Goal: Book appointment/travel/reservation

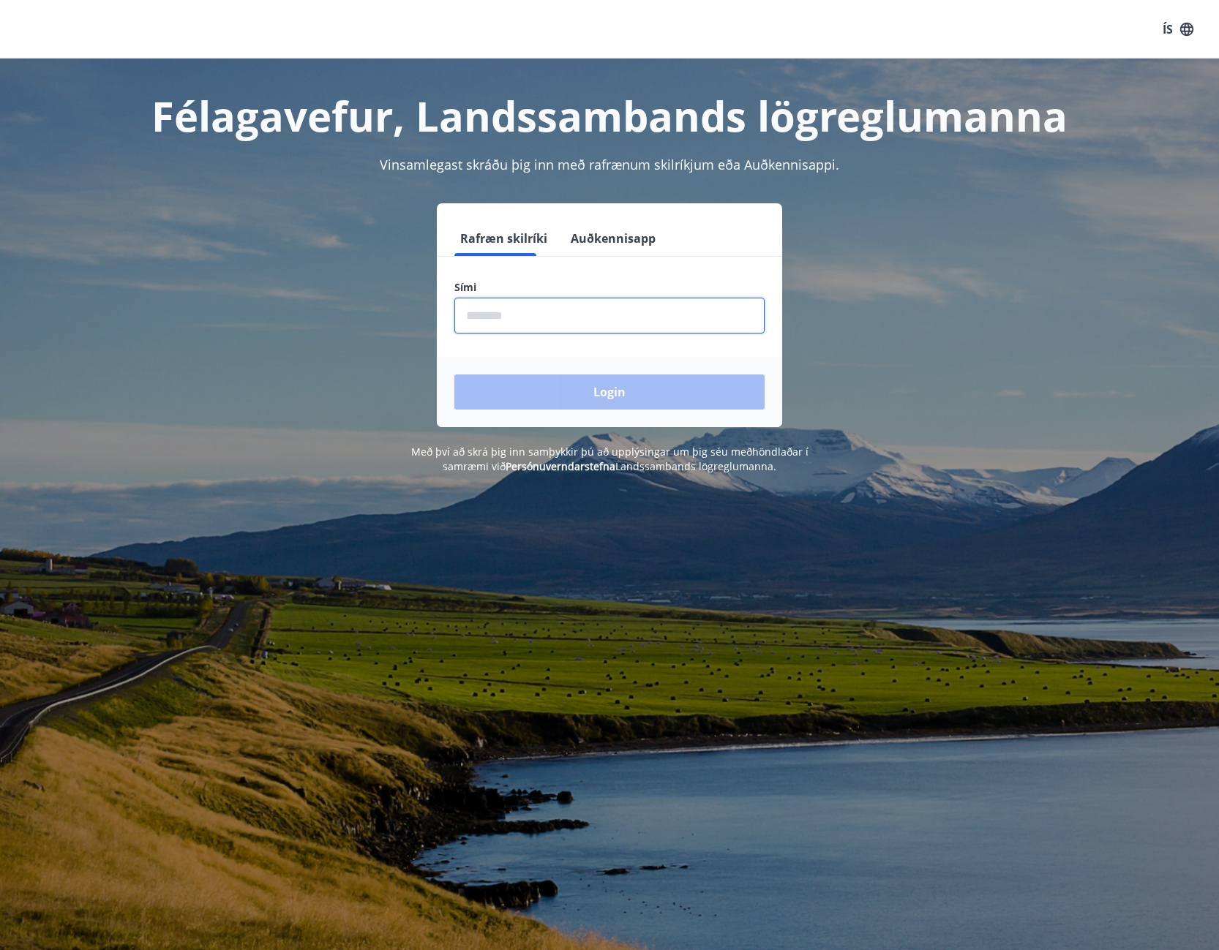
click at [496, 324] on input "phone" at bounding box center [609, 316] width 310 height 36
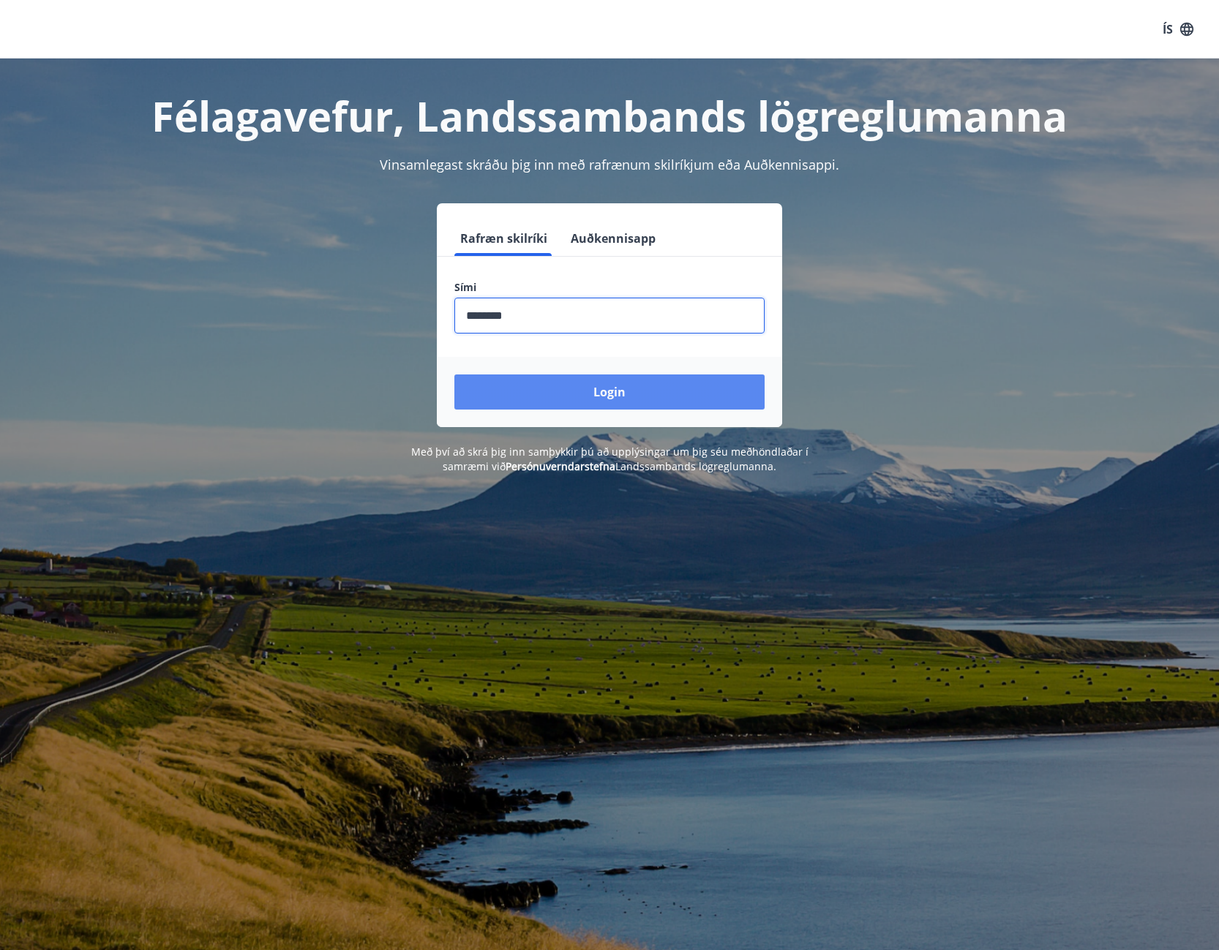
type input "********"
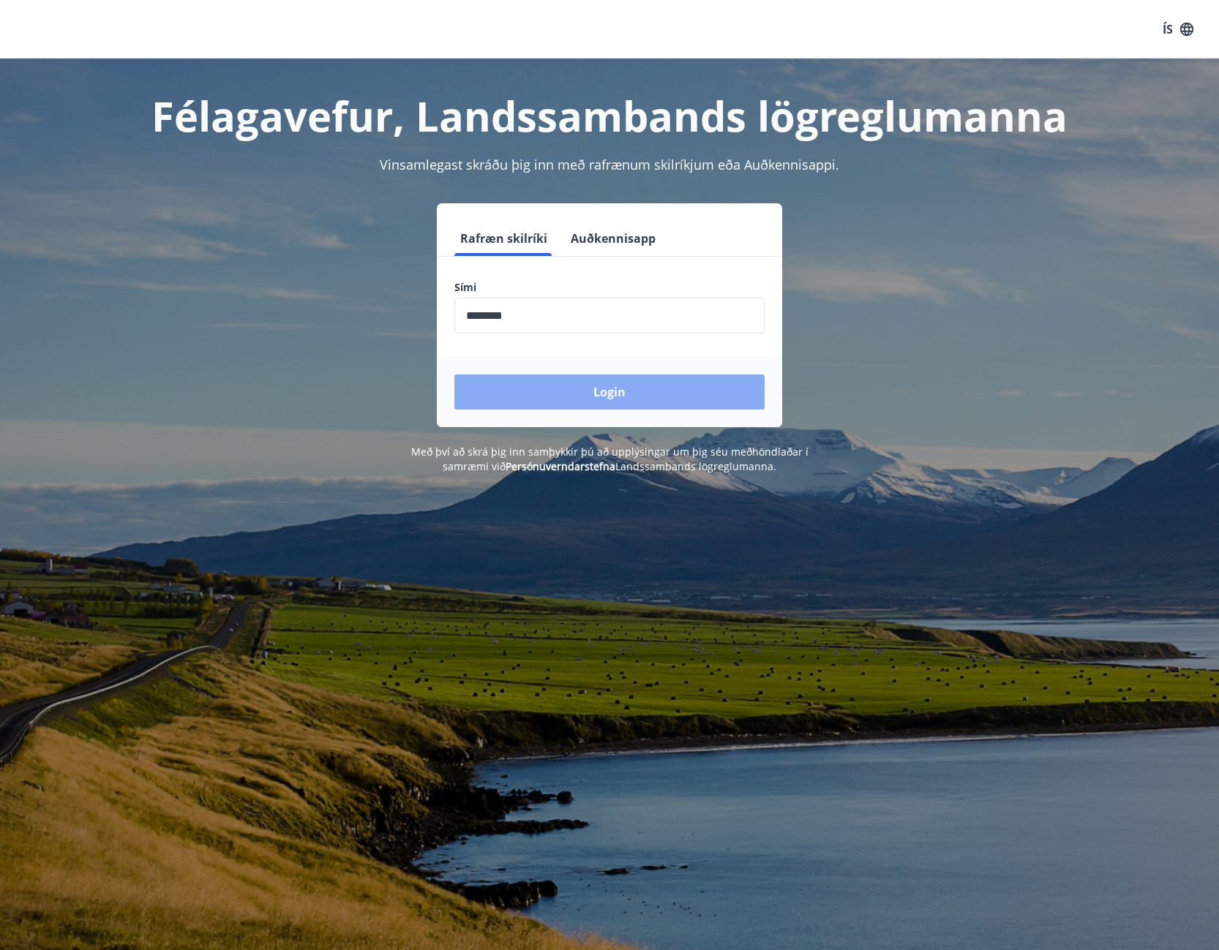
click at [590, 398] on button "Login" at bounding box center [609, 391] width 310 height 35
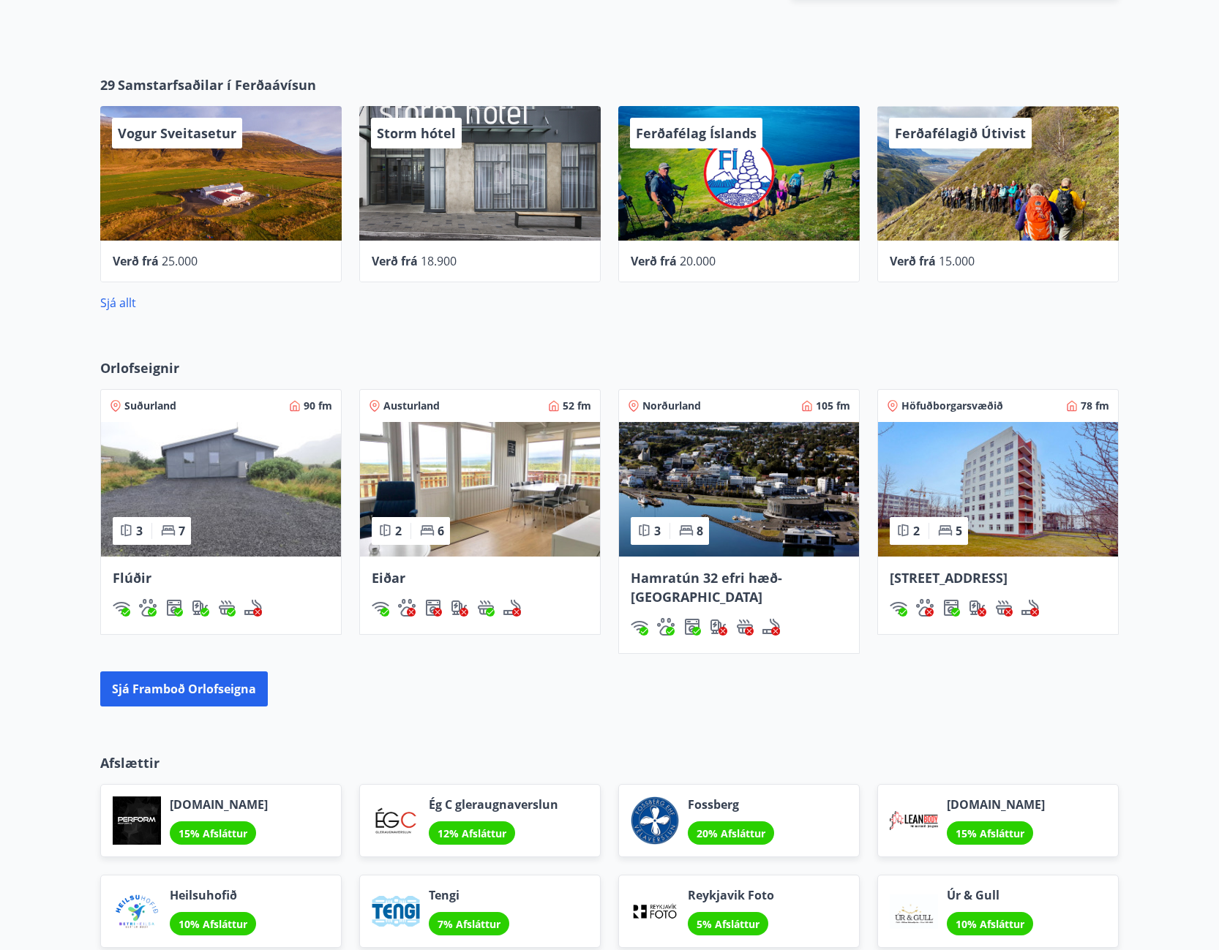
scroll to position [745, 0]
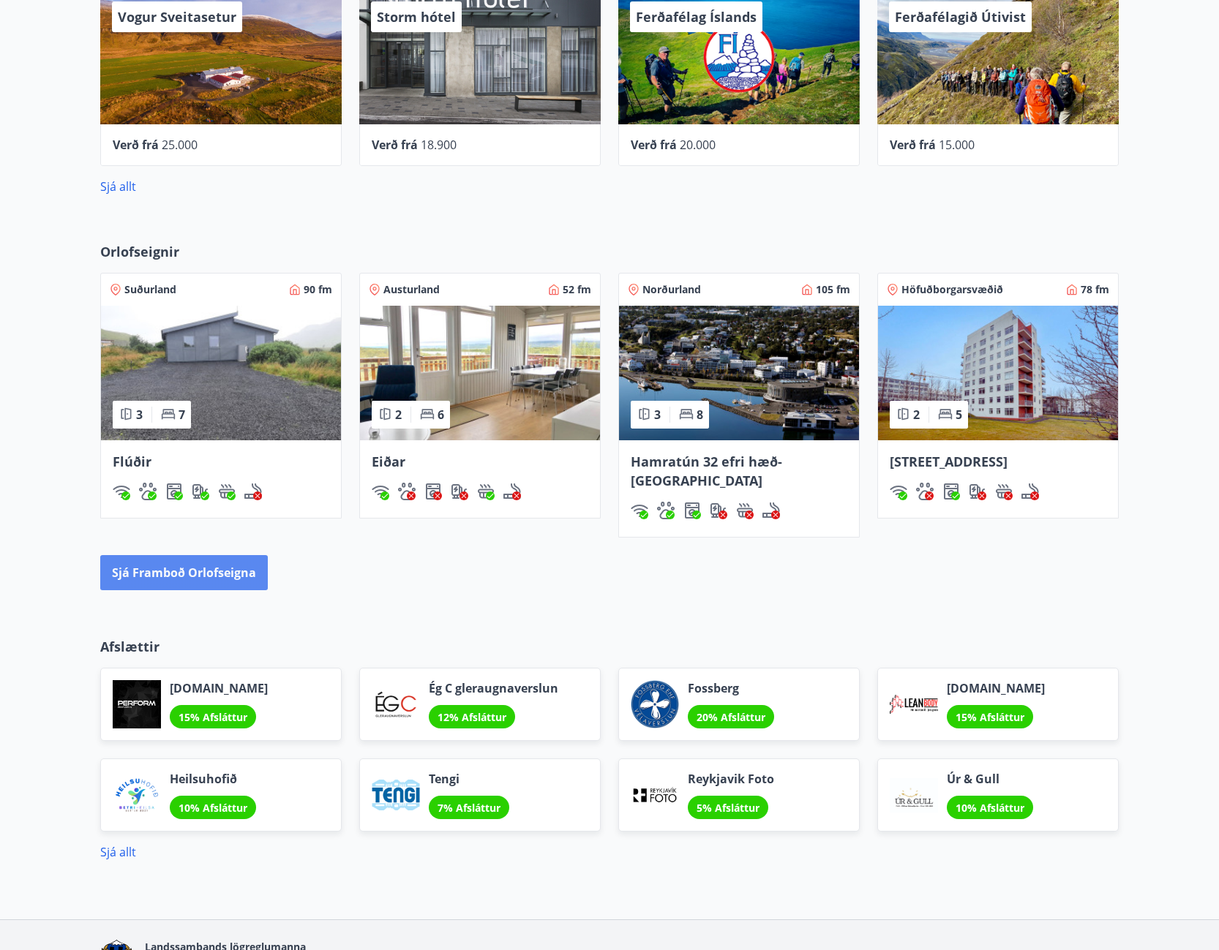
click at [220, 555] on button "Sjá framboð orlofseigna" at bounding box center [183, 572] width 167 height 35
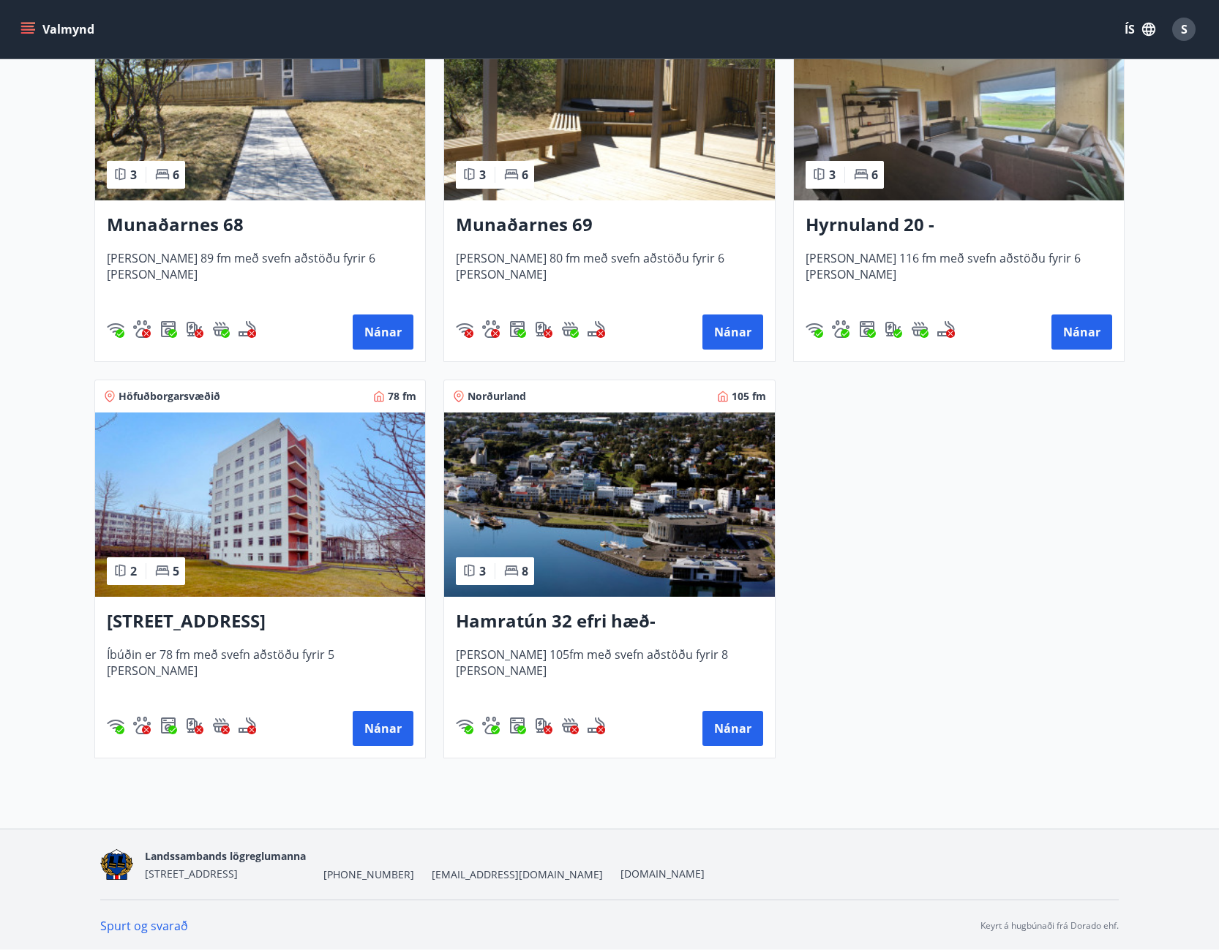
scroll to position [750, 0]
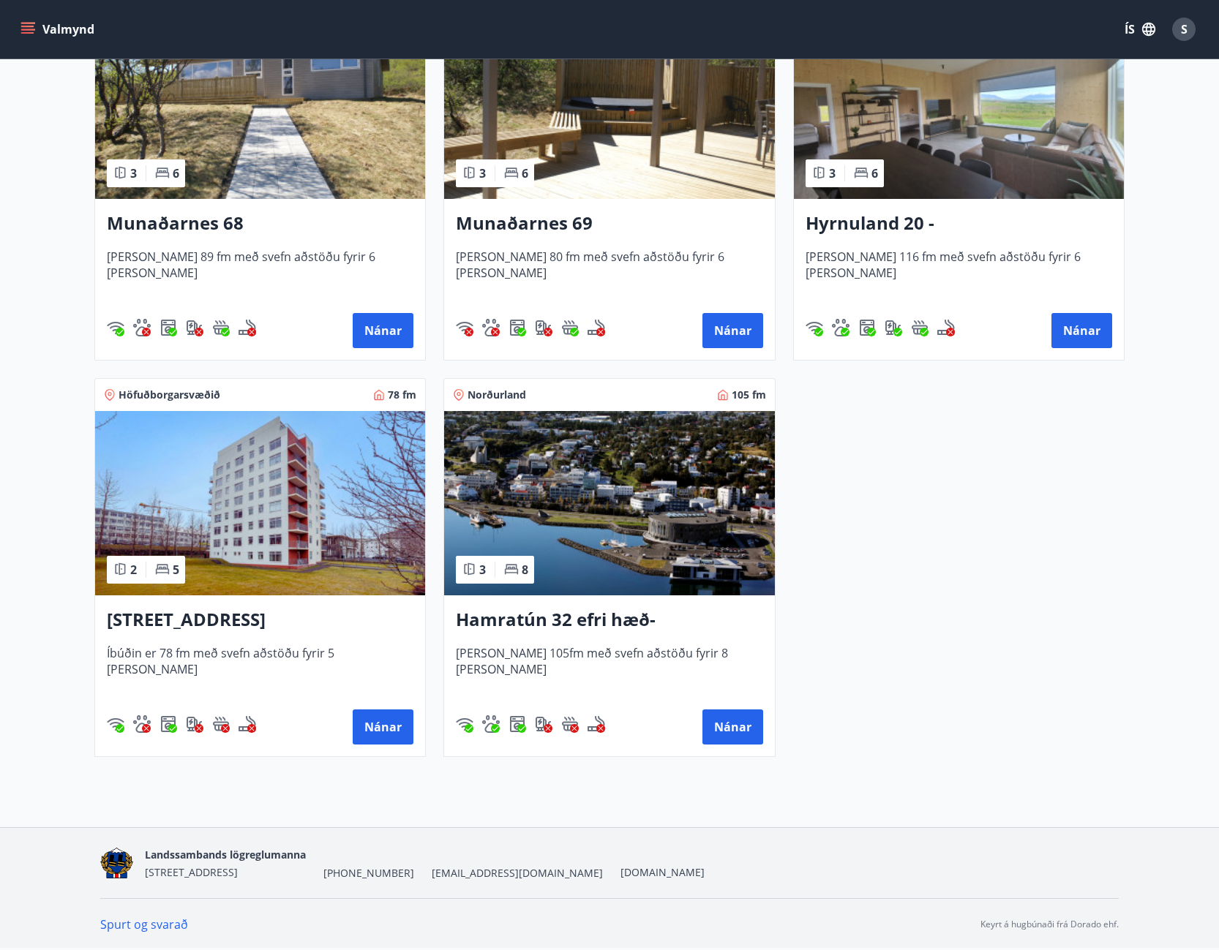
click at [619, 508] on img at bounding box center [609, 503] width 330 height 184
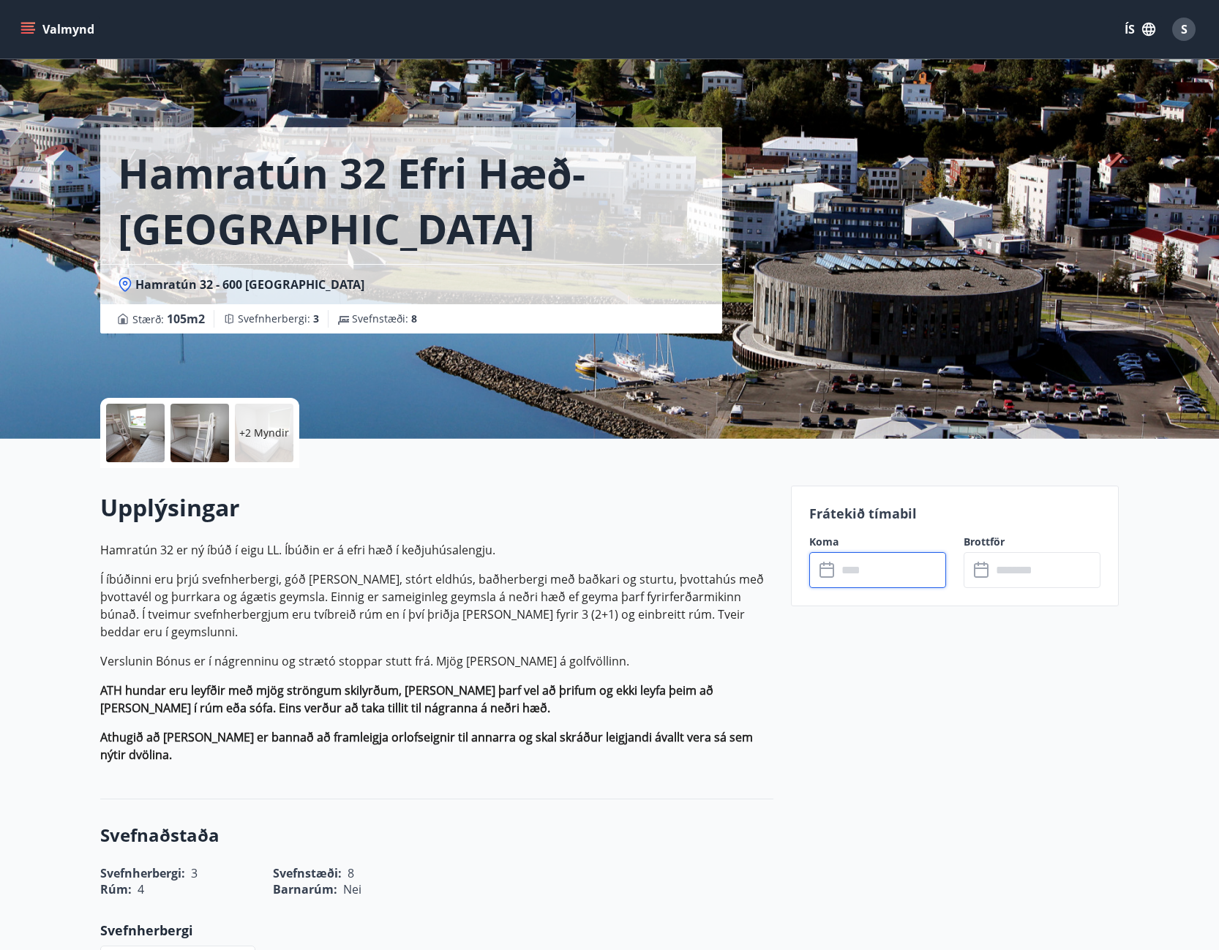
click at [853, 579] on input "text" at bounding box center [891, 570] width 109 height 36
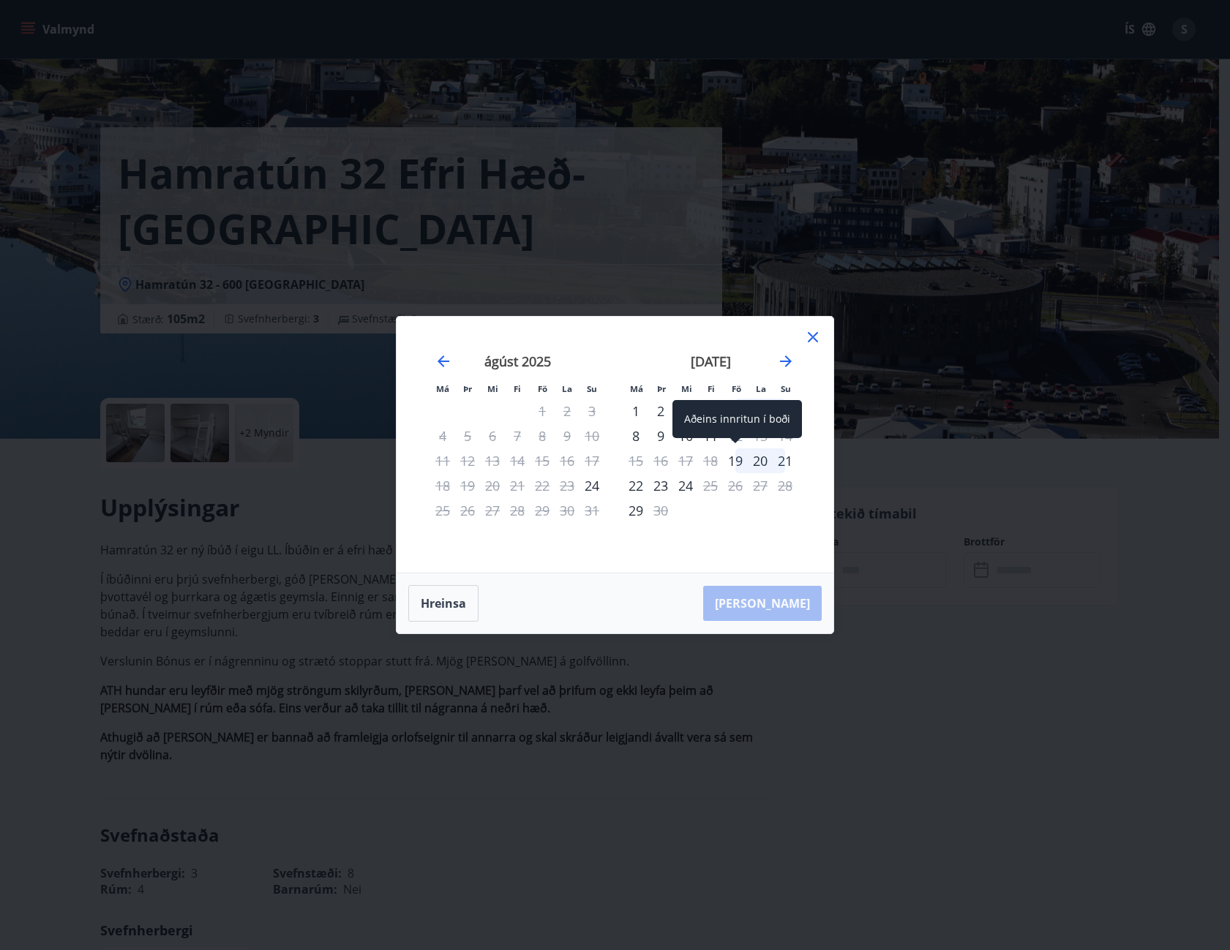
click at [739, 464] on div "19" at bounding box center [735, 460] width 25 height 25
click at [639, 487] on div "22" at bounding box center [635, 485] width 25 height 25
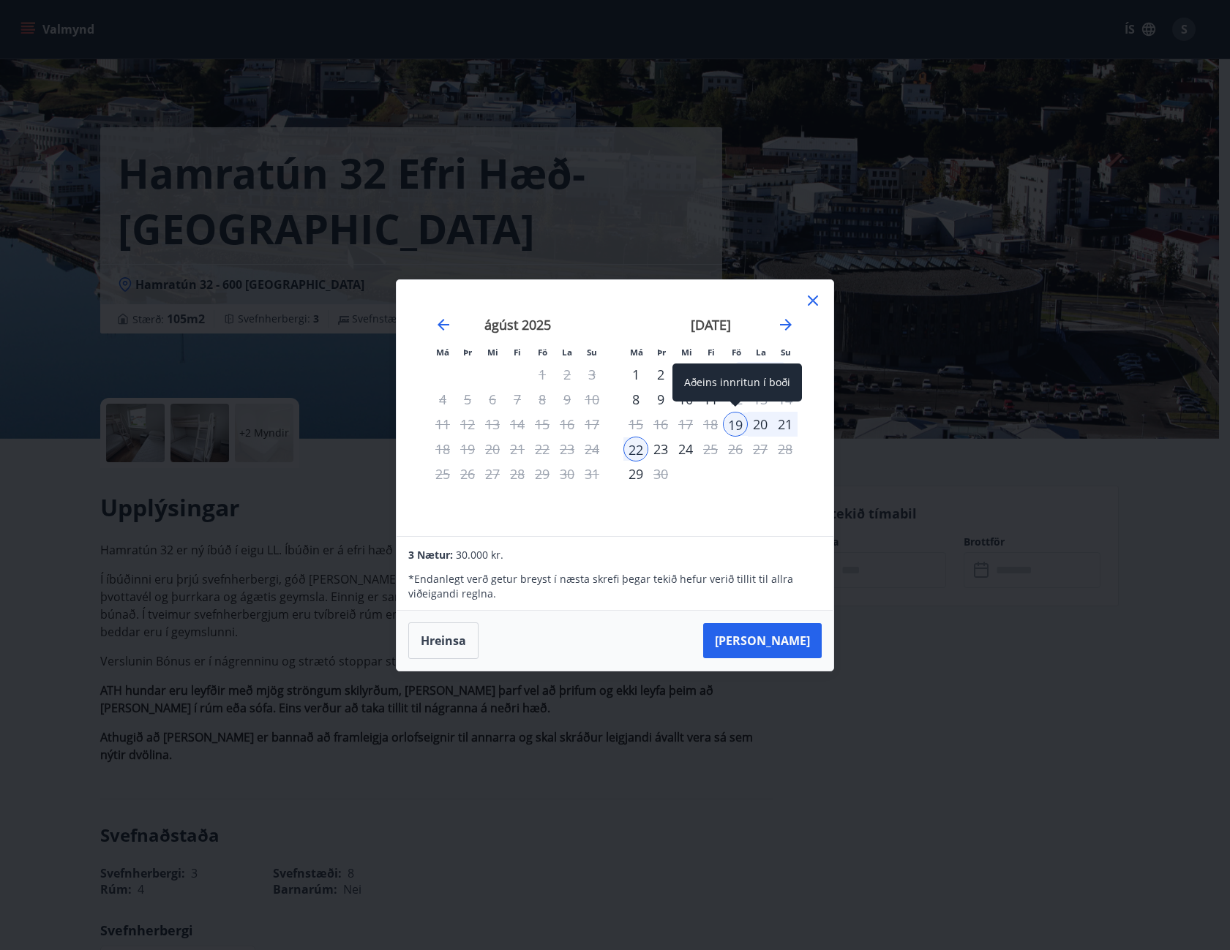
click at [737, 422] on div "19" at bounding box center [735, 424] width 25 height 25
click at [777, 421] on div "21" at bounding box center [784, 424] width 25 height 25
click at [800, 641] on button "[PERSON_NAME]" at bounding box center [762, 640] width 118 height 35
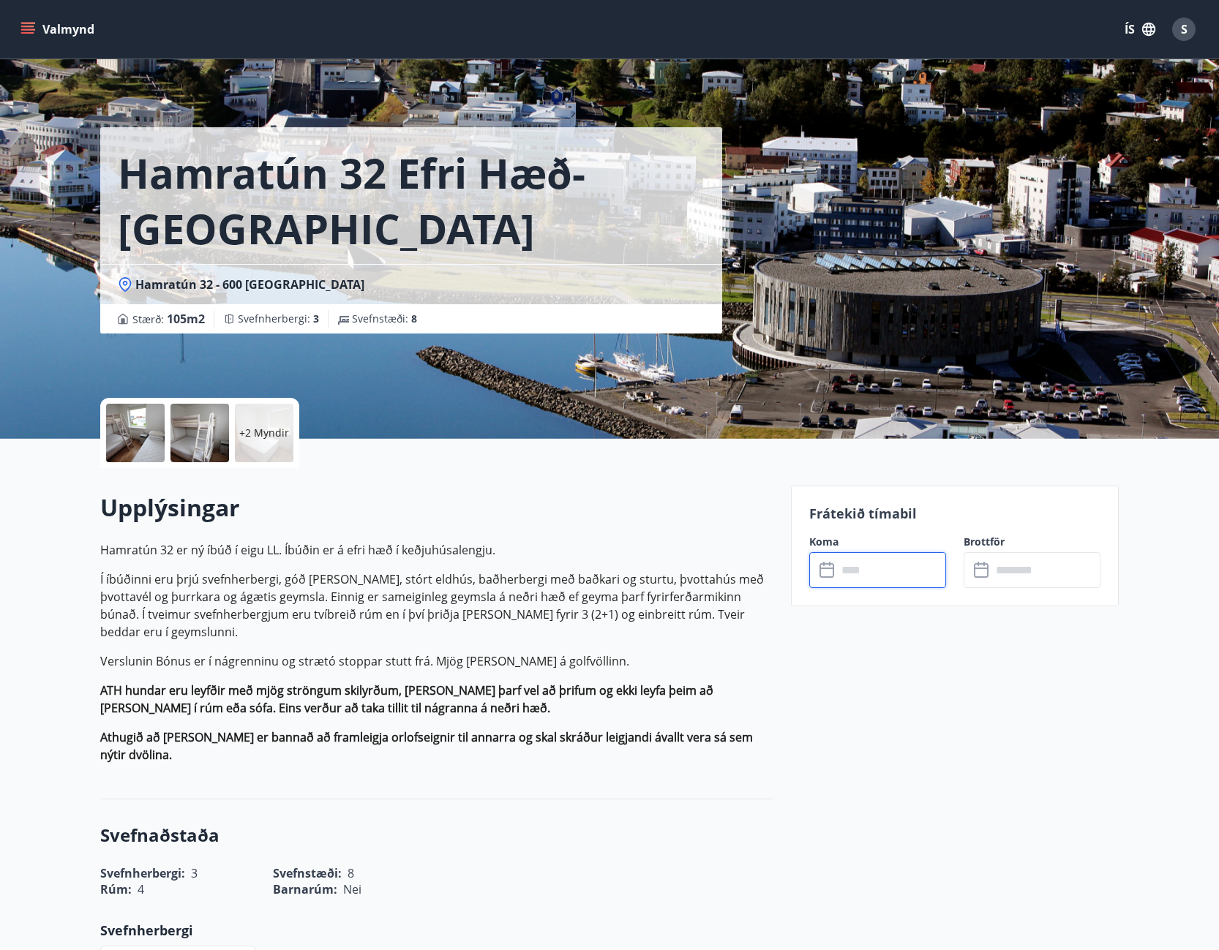
type input "******"
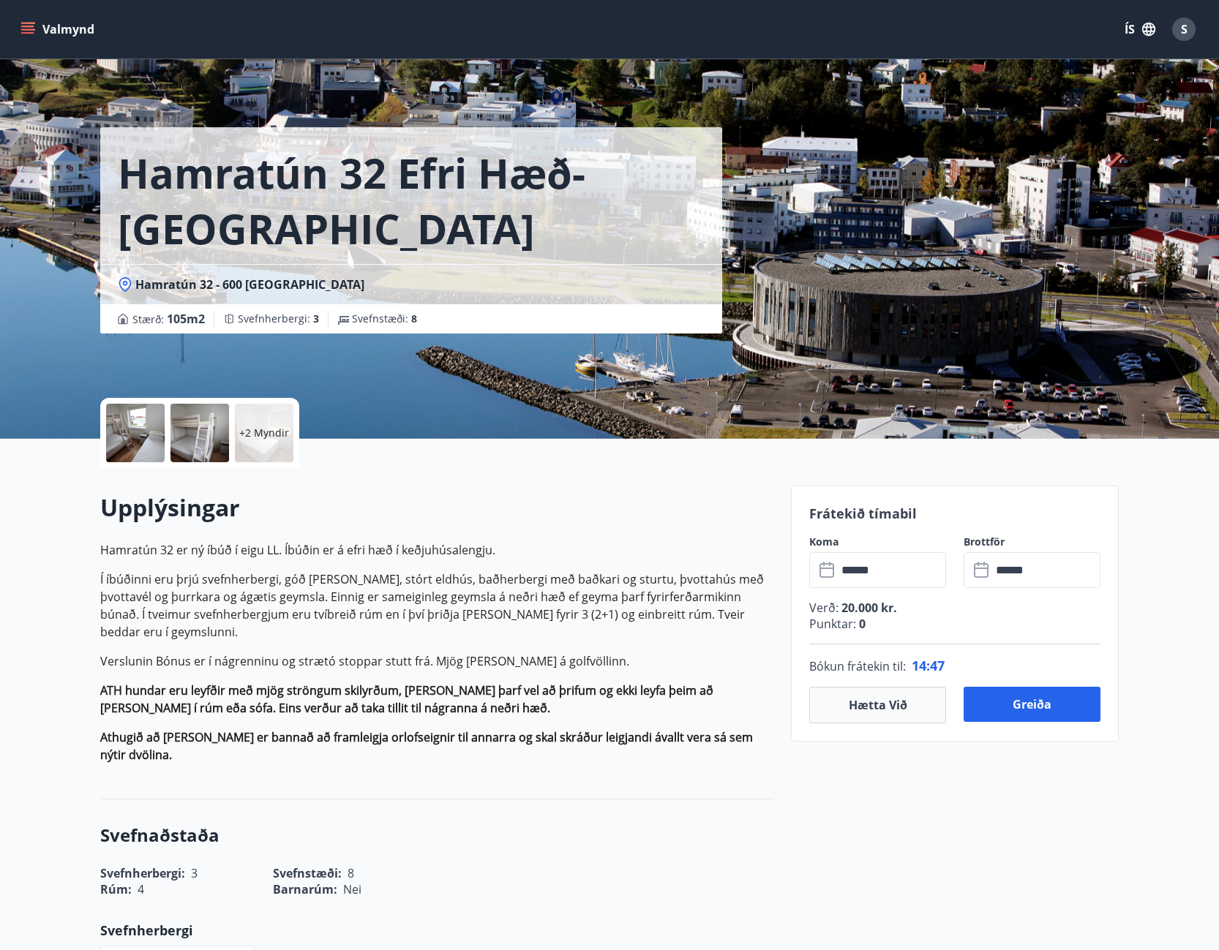
click at [27, 32] on icon "menu" at bounding box center [27, 32] width 13 height 1
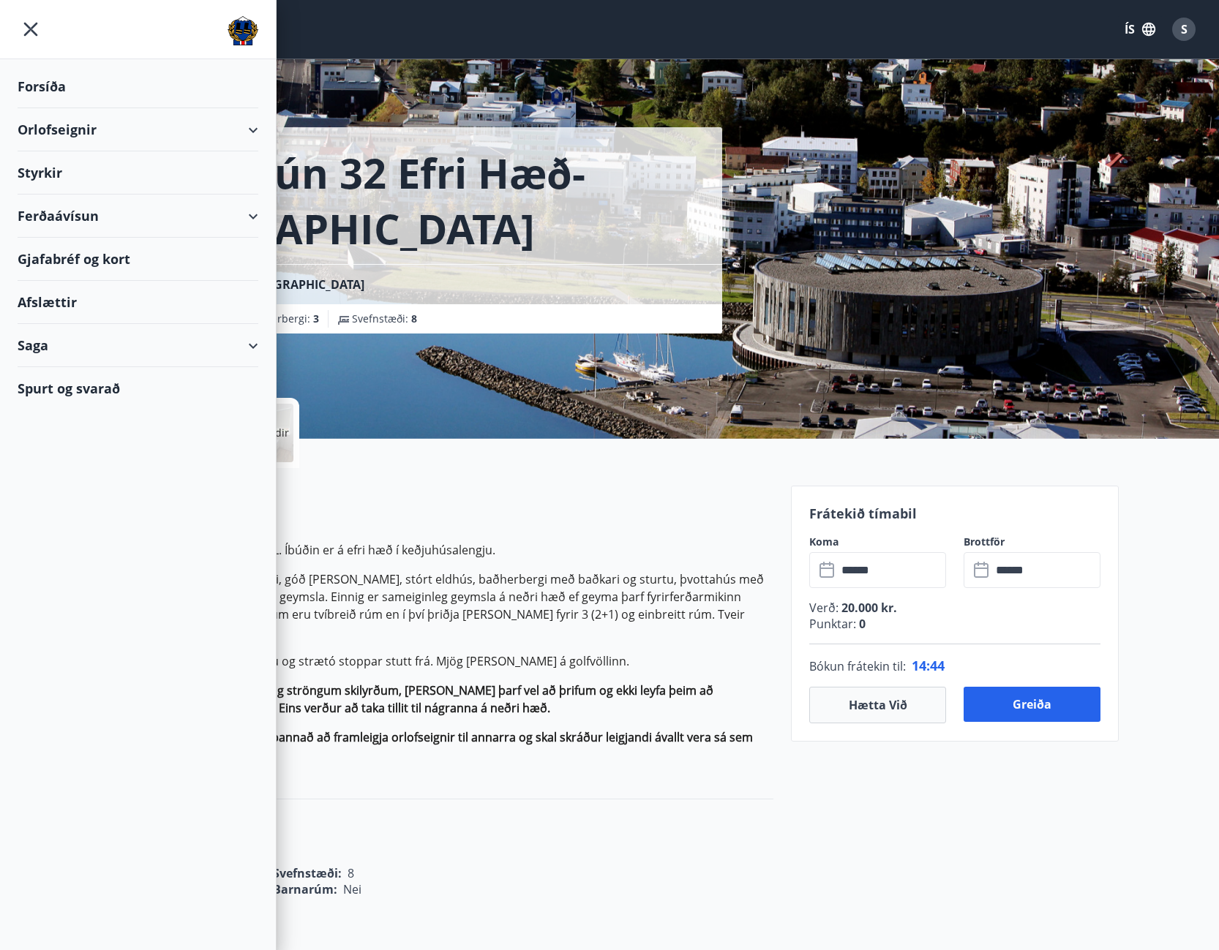
click at [72, 295] on div "Afslættir" at bounding box center [138, 302] width 241 height 43
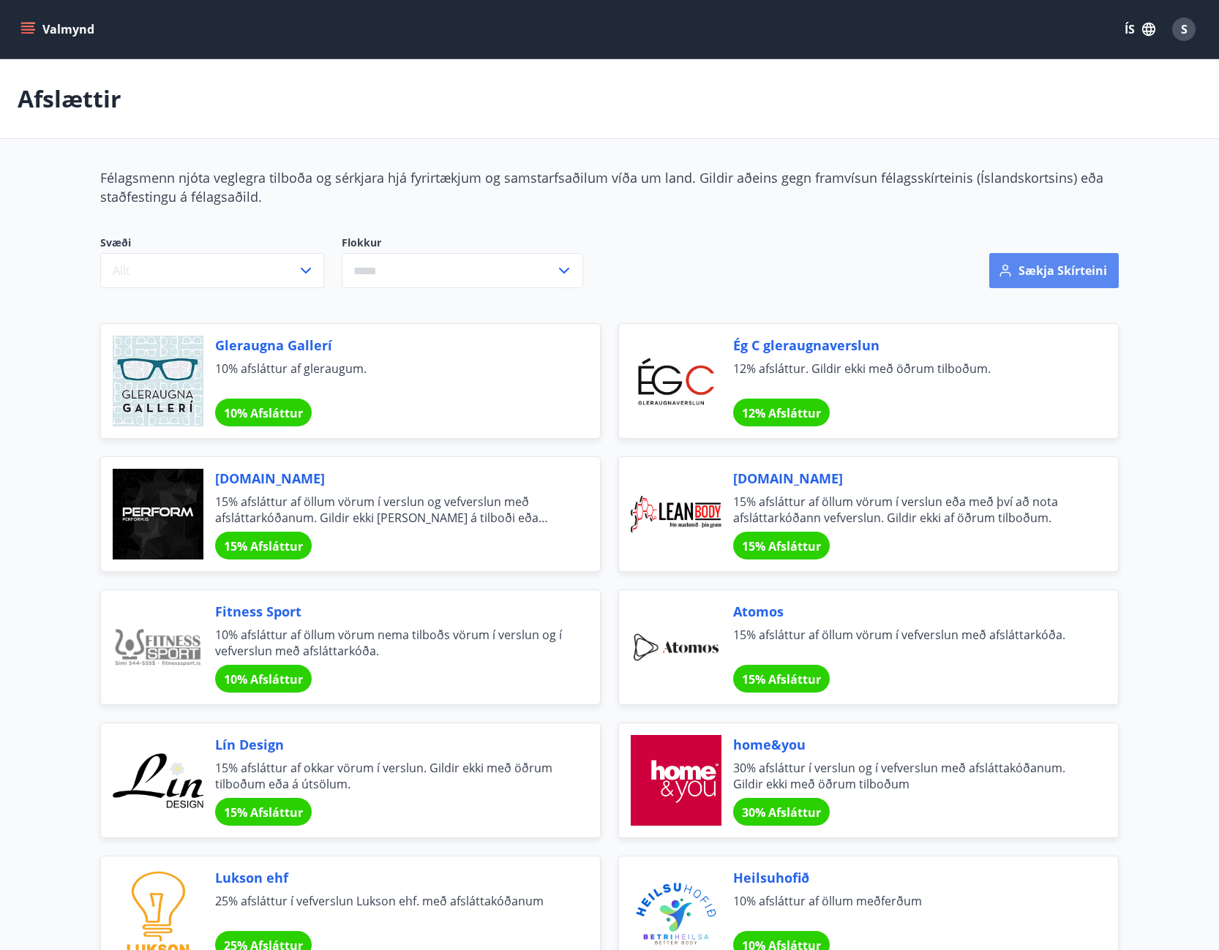
click at [1030, 255] on button "Sækja skírteini" at bounding box center [1053, 270] width 129 height 35
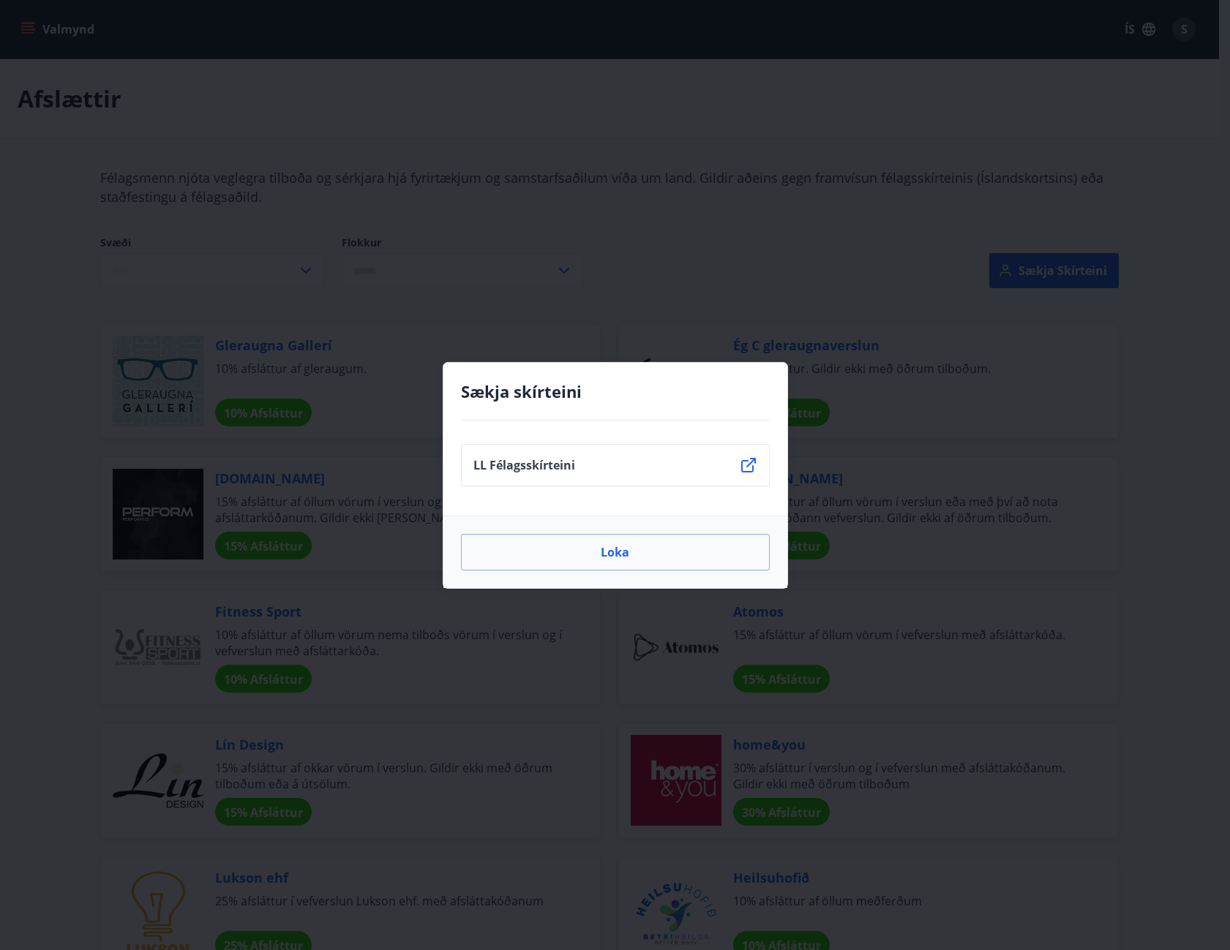
click at [650, 496] on ul "LL Félagsskírteini" at bounding box center [615, 468] width 309 height 60
click at [512, 451] on li "LL Félagsskírteini" at bounding box center [615, 465] width 309 height 42
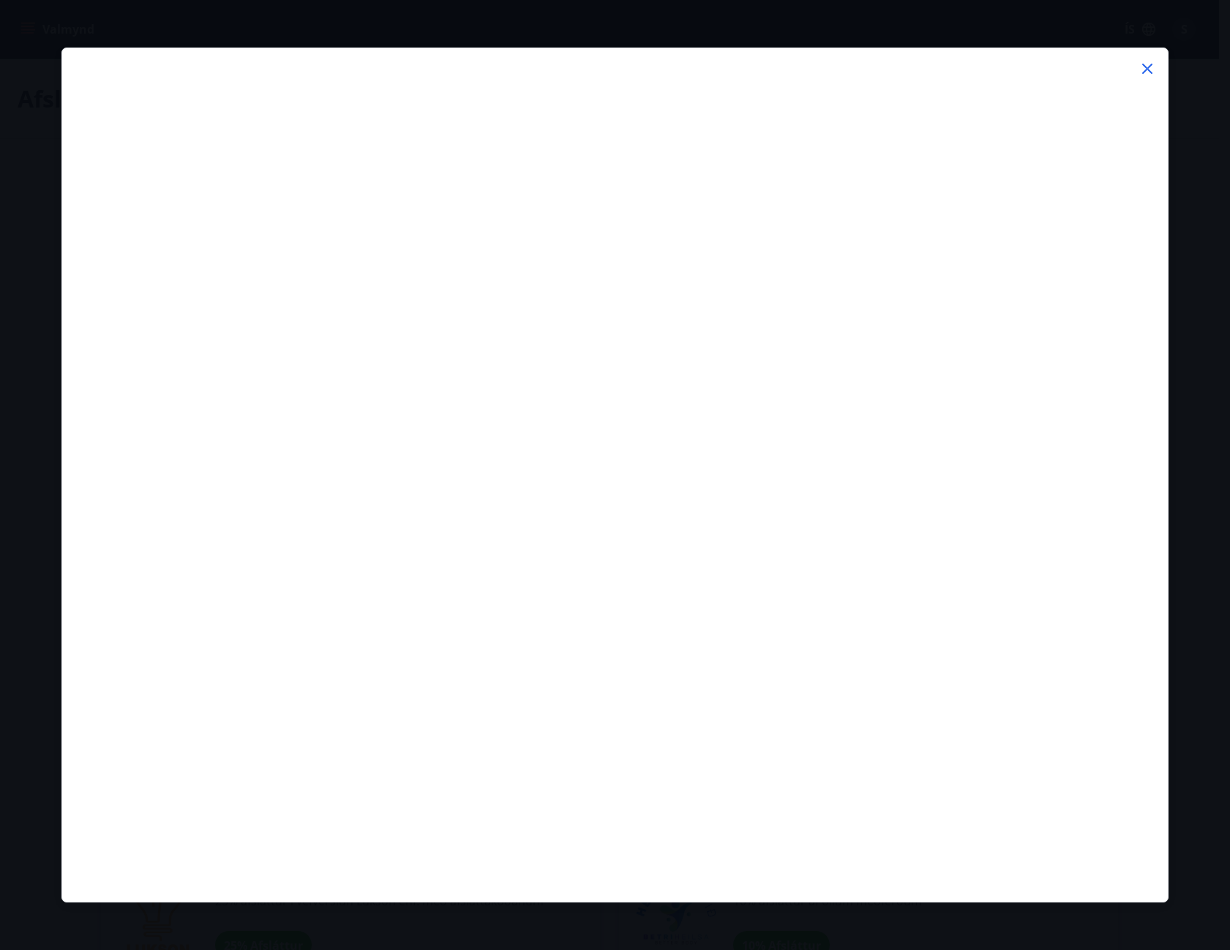
click at [1149, 67] on icon at bounding box center [1147, 69] width 10 height 10
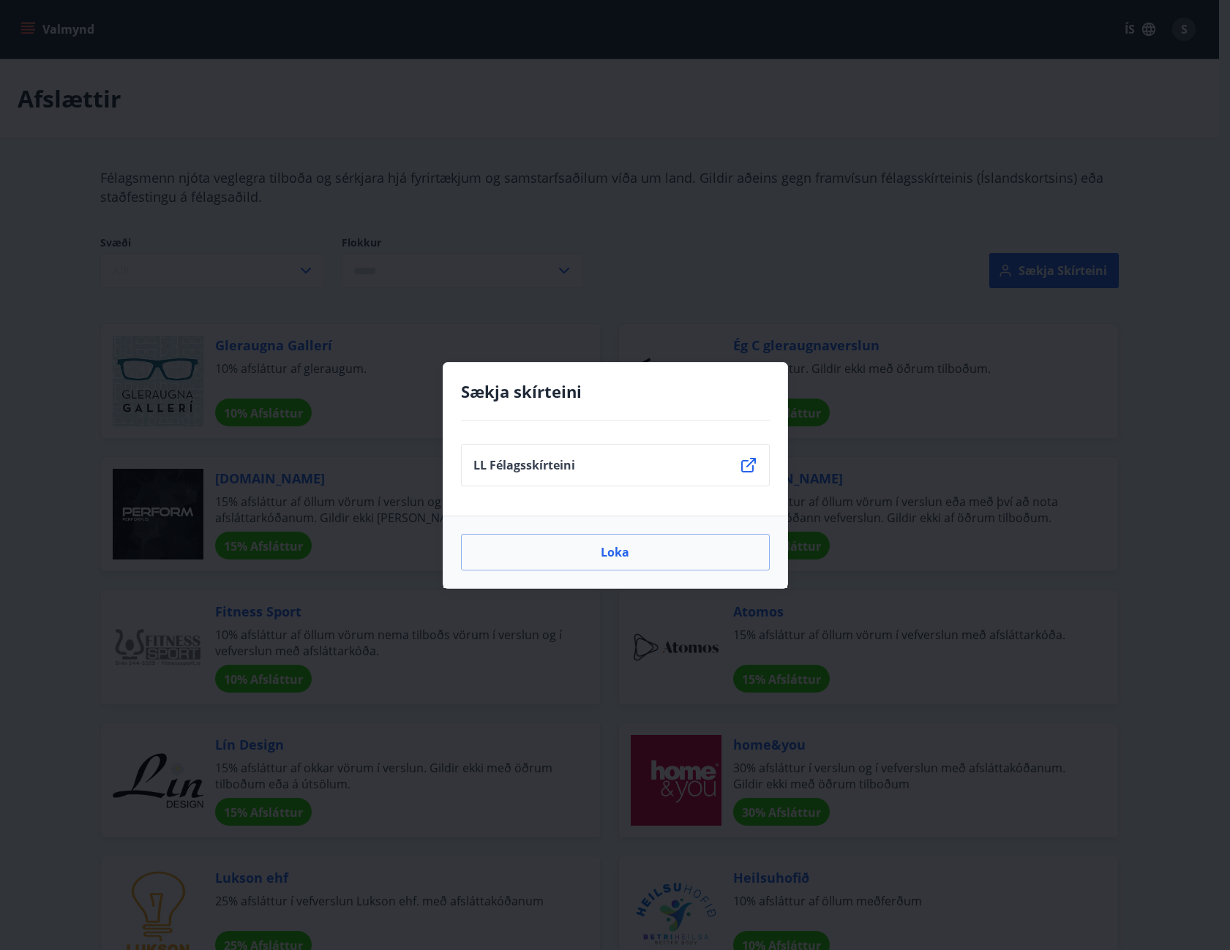
click at [708, 199] on div "Sækja skírteini LL Félagsskírteini Loka" at bounding box center [615, 475] width 1230 height 950
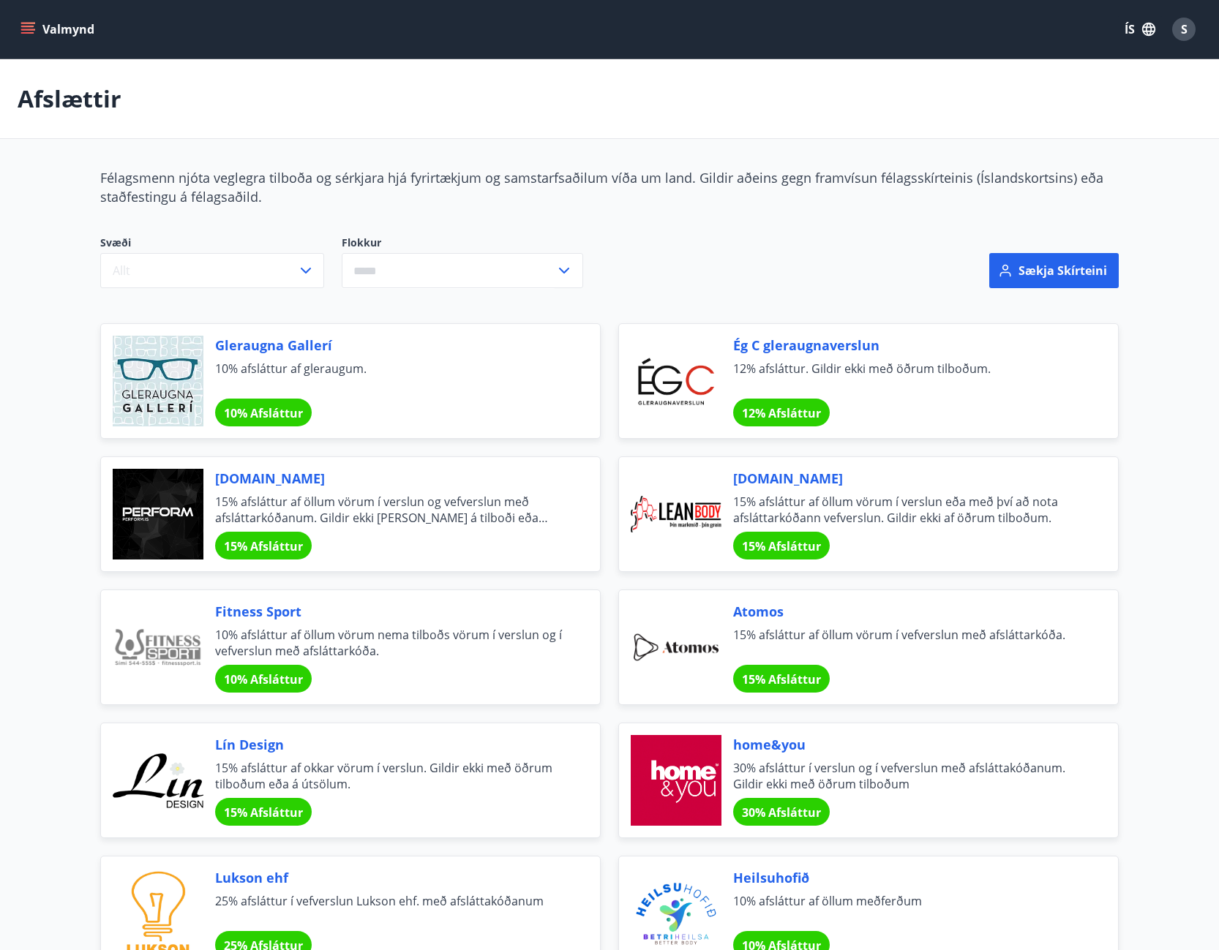
click at [30, 30] on icon "menu" at bounding box center [29, 29] width 16 height 1
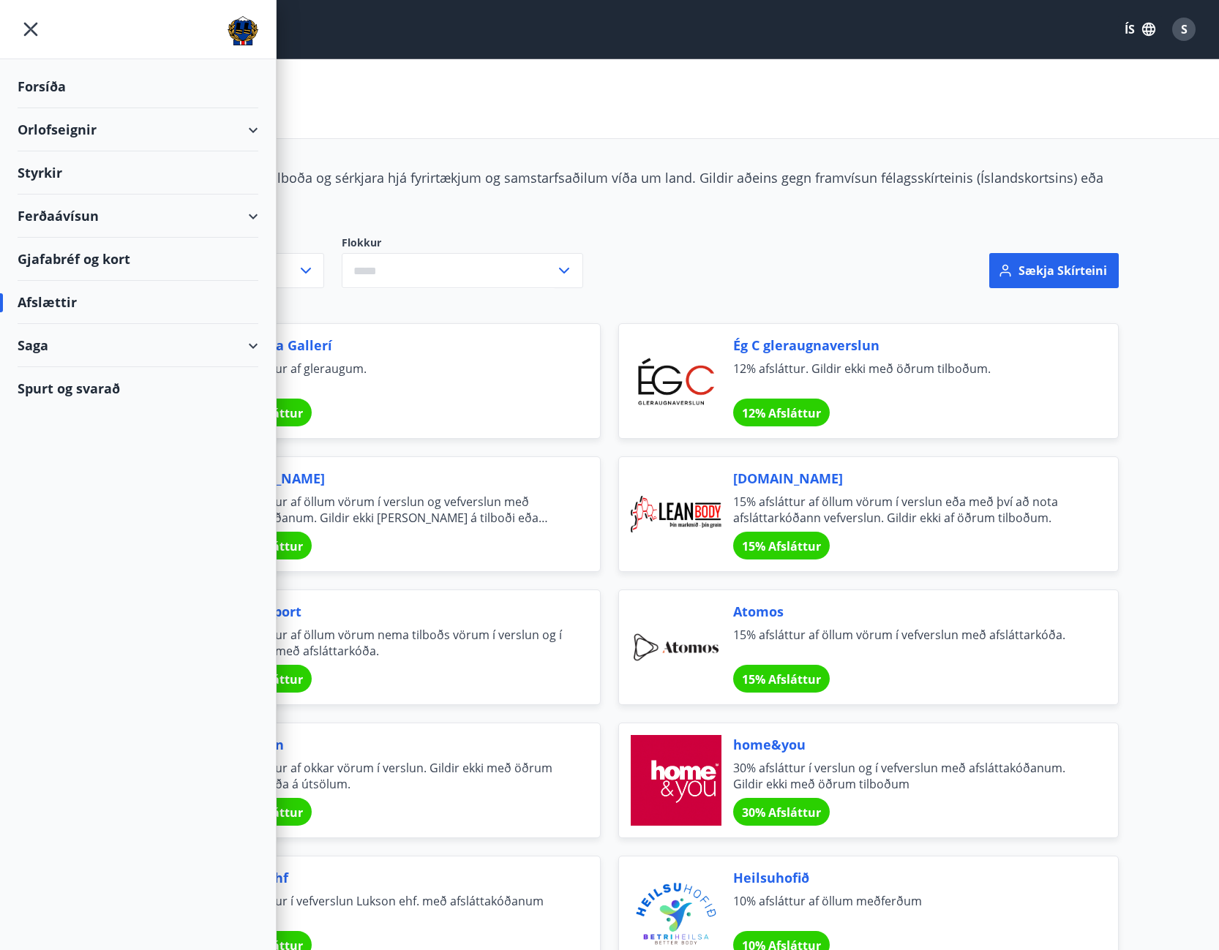
click at [78, 385] on div "Spurt og svarað" at bounding box center [138, 388] width 241 height 42
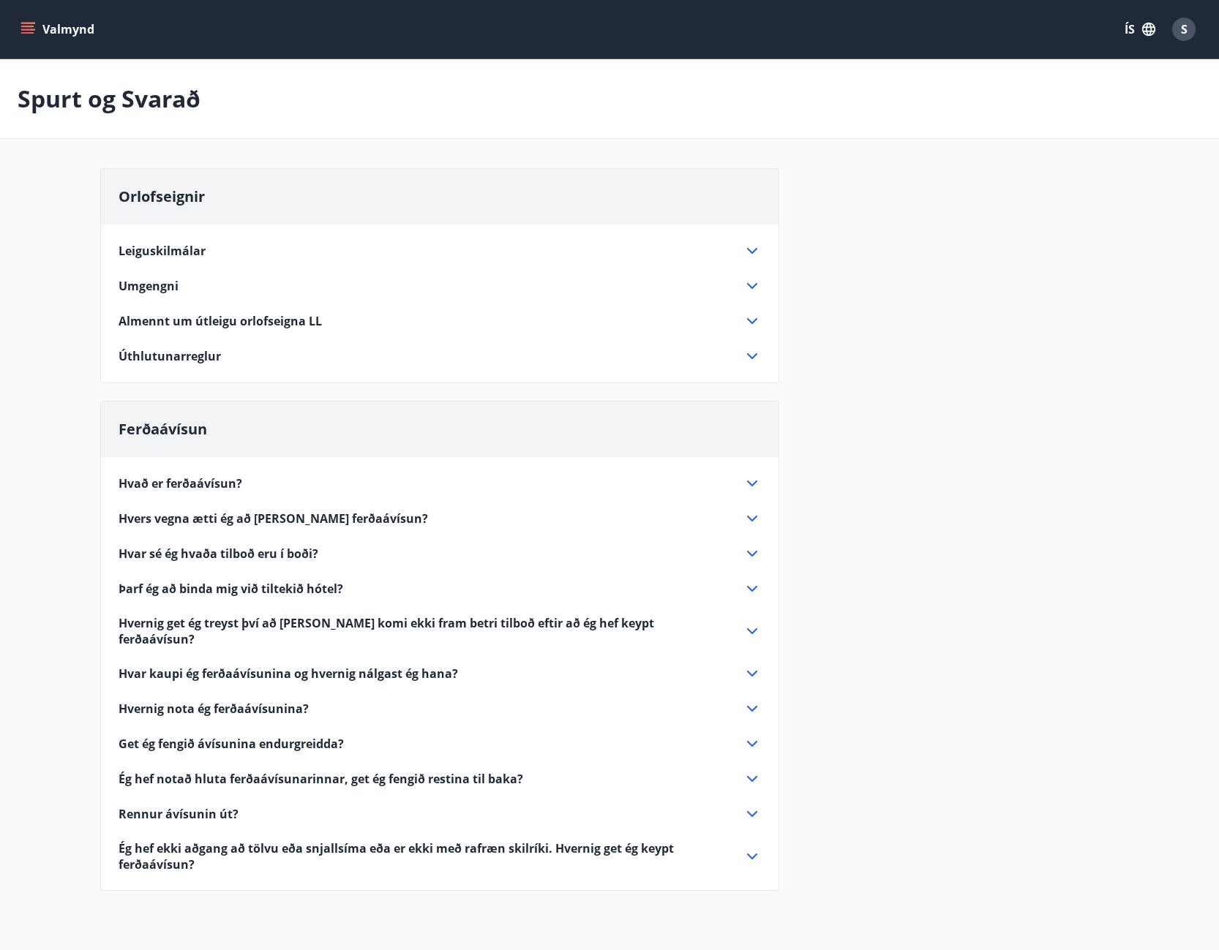
click at [60, 23] on button "Valmynd" at bounding box center [59, 29] width 83 height 26
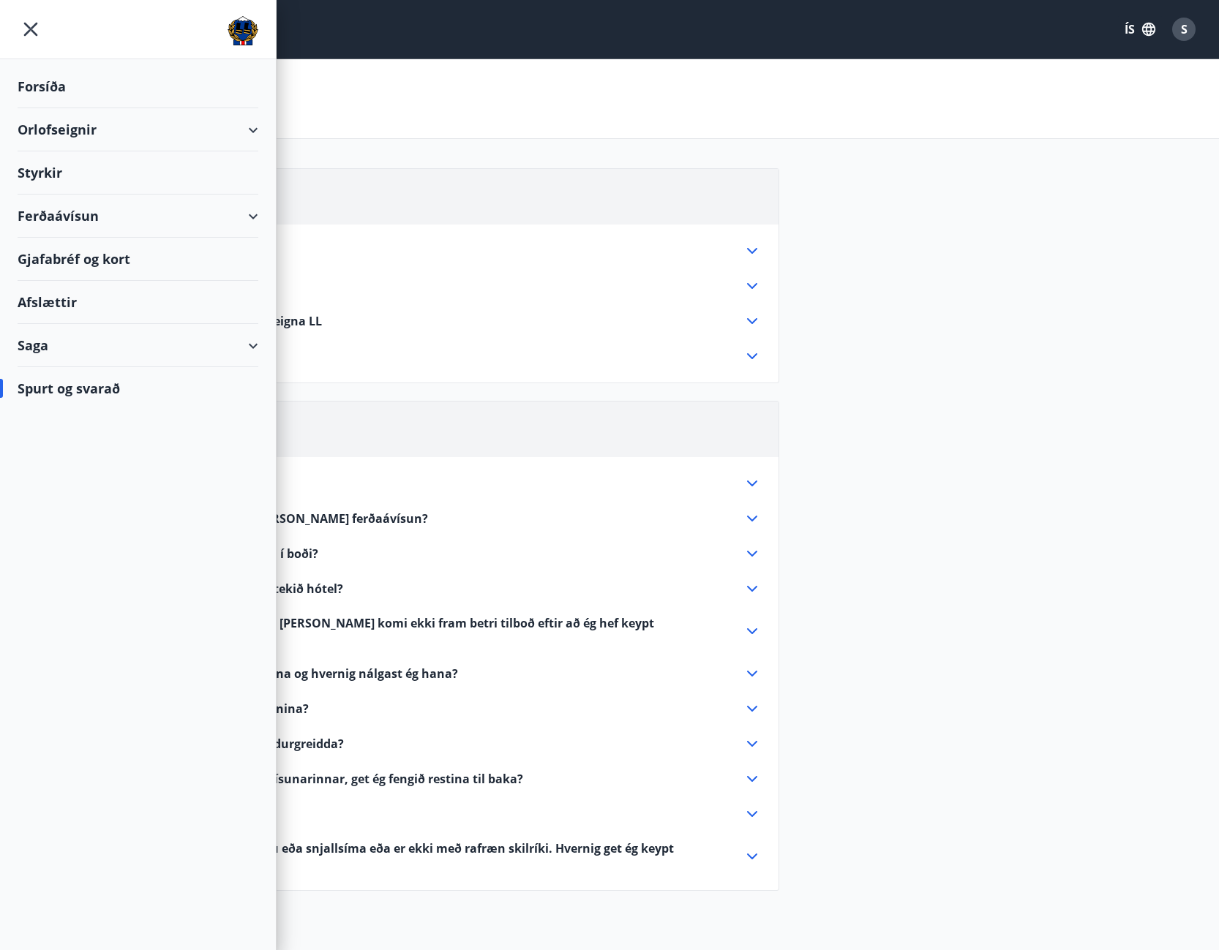
click at [74, 127] on div "Orlofseignir" at bounding box center [138, 129] width 241 height 43
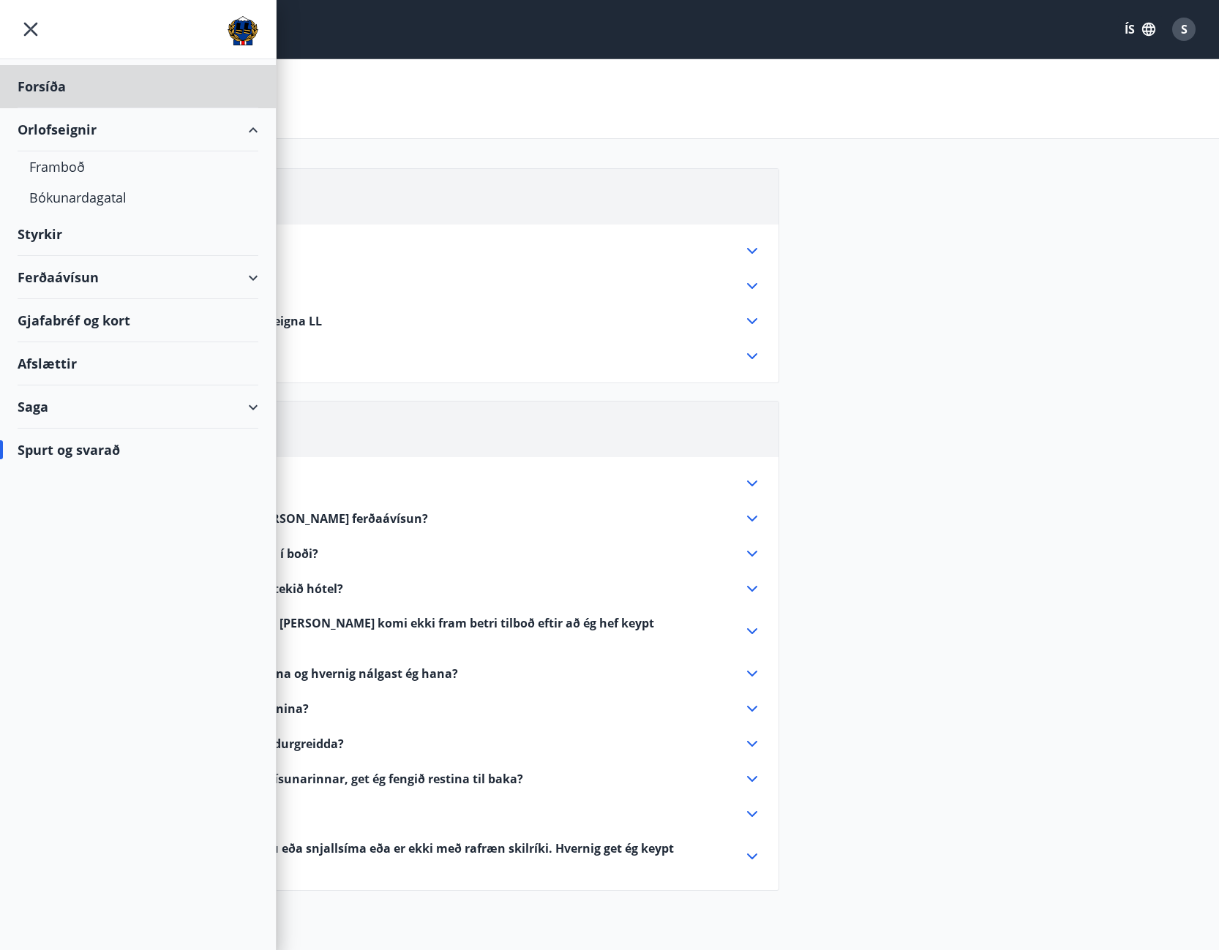
click at [65, 108] on div "Styrkir" at bounding box center [138, 86] width 241 height 43
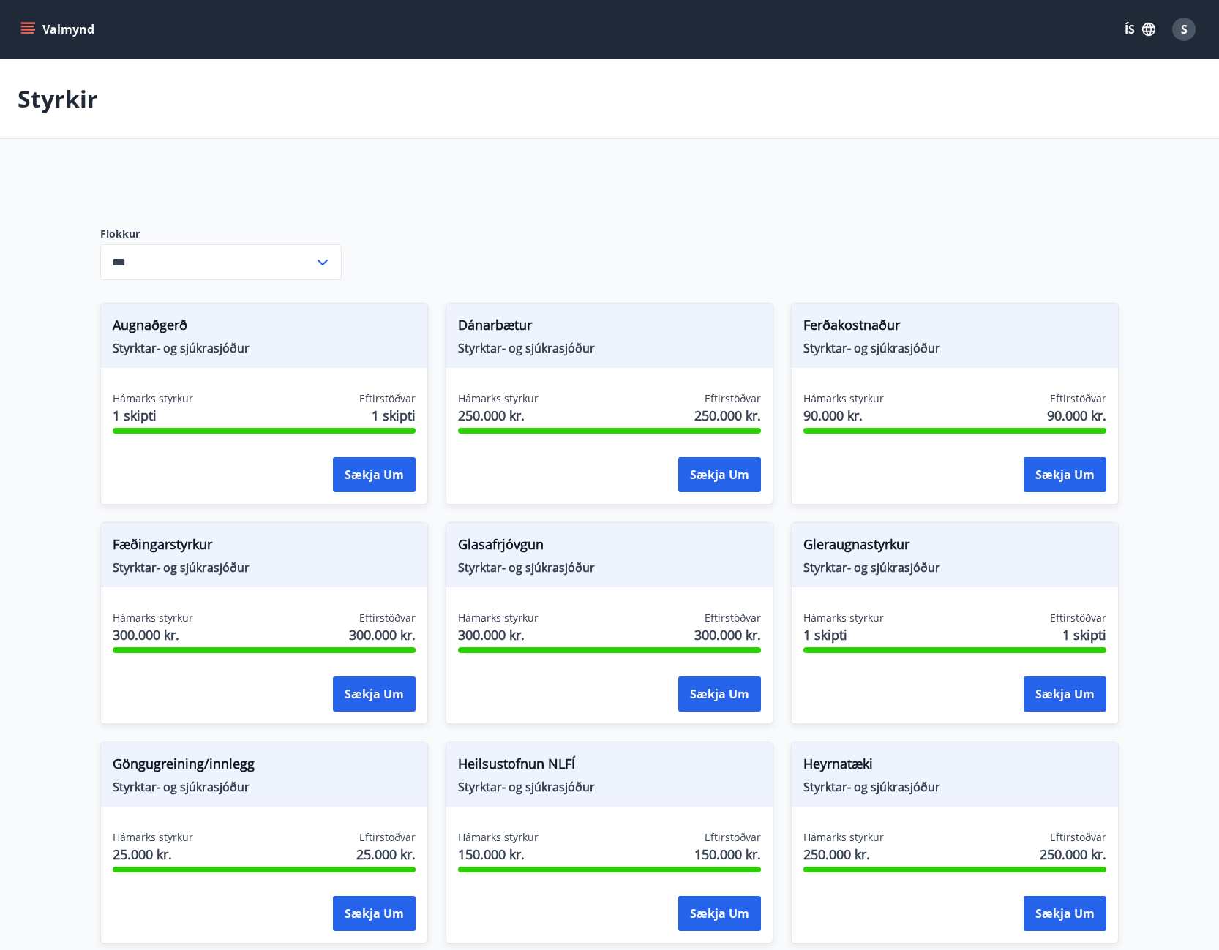
type input "***"
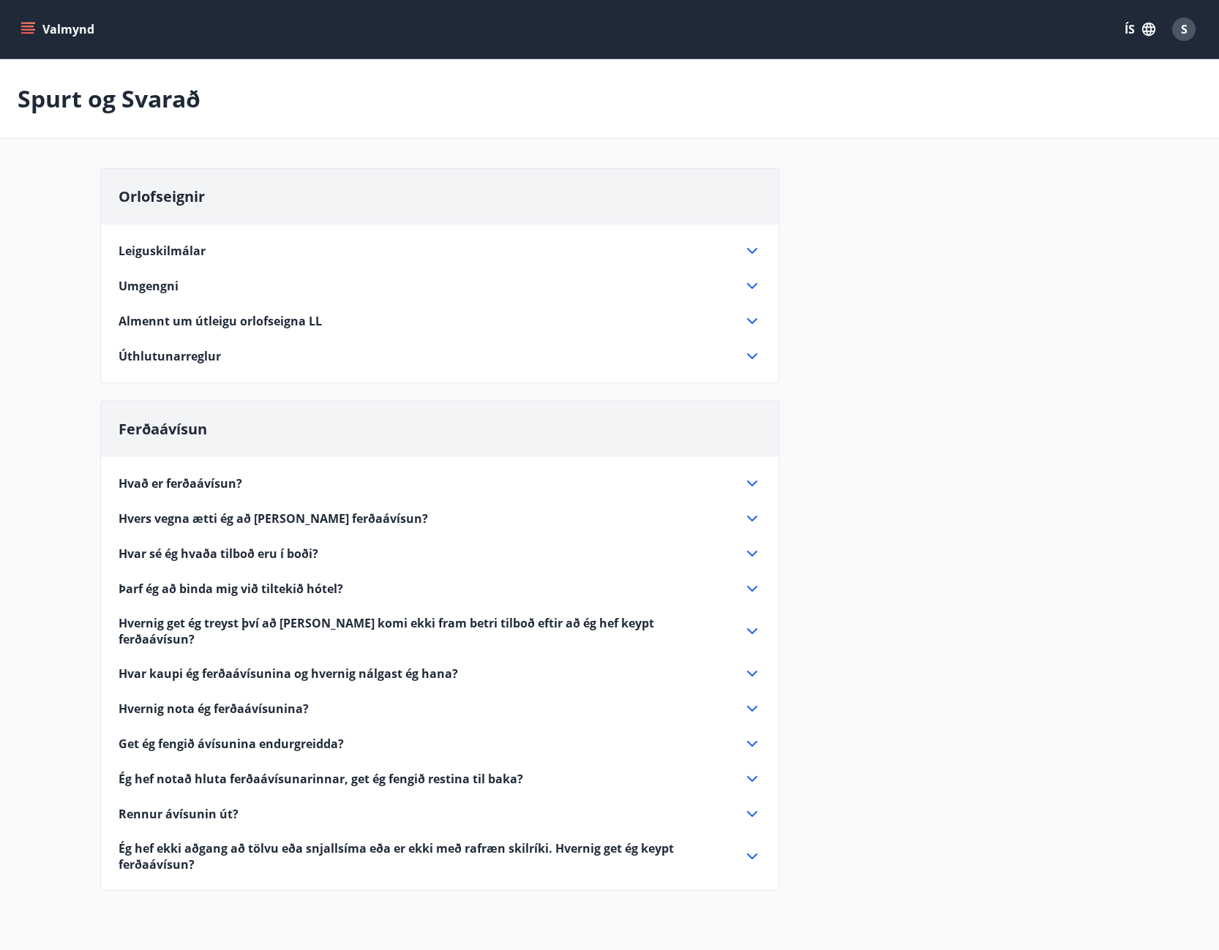
click at [34, 32] on icon "menu" at bounding box center [27, 29] width 15 height 15
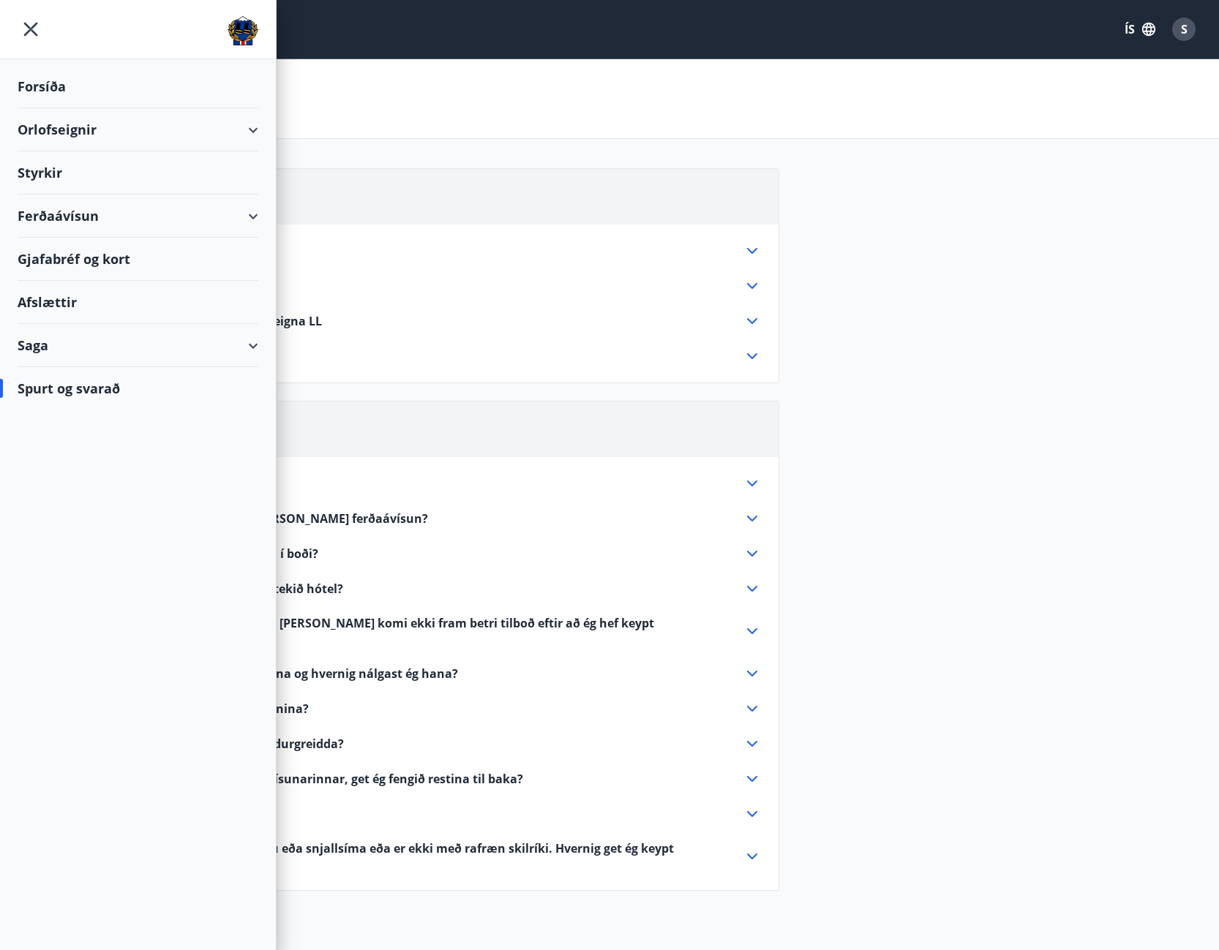
click at [230, 257] on div "Gjafabréf og kort" at bounding box center [138, 259] width 241 height 43
